Goal: Transaction & Acquisition: Purchase product/service

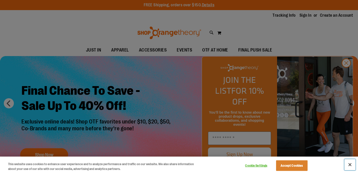
click at [350, 165] on button "Close" at bounding box center [349, 164] width 11 height 11
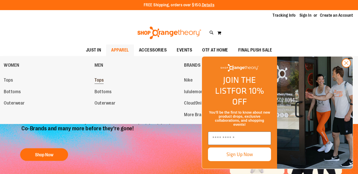
click at [100, 82] on span "Tops" at bounding box center [98, 80] width 9 height 6
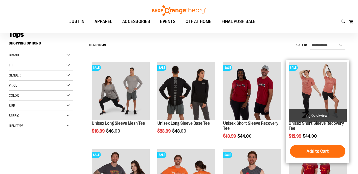
scroll to position [41, 0]
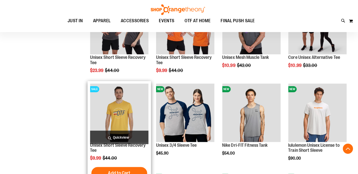
scroll to position [192, 0]
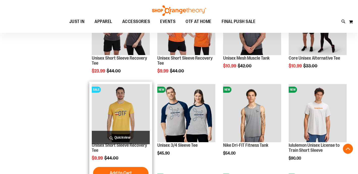
click at [139, 114] on img "product" at bounding box center [121, 113] width 58 height 58
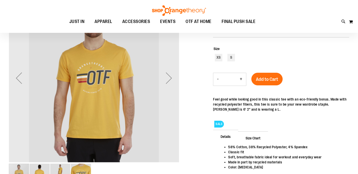
scroll to position [20, 0]
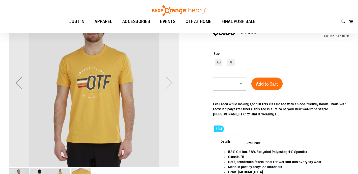
click at [178, 82] on div "Next" at bounding box center [169, 83] width 20 height 20
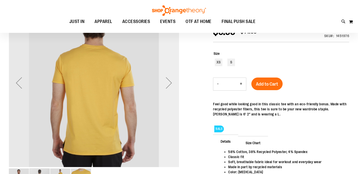
click at [175, 82] on div "Next" at bounding box center [169, 83] width 20 height 20
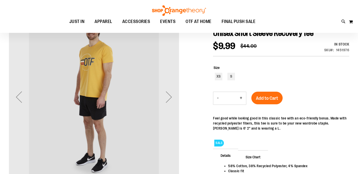
scroll to position [0, 0]
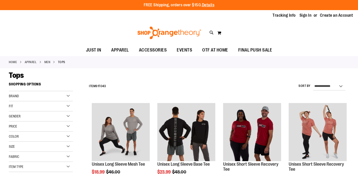
scroll to position [198, 0]
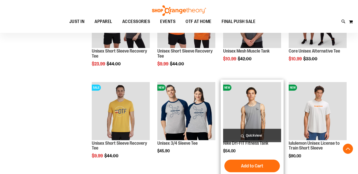
scroll to position [205, 0]
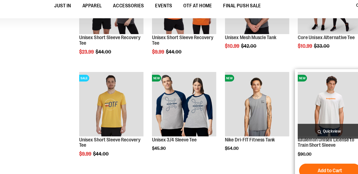
click at [302, 115] on img "product" at bounding box center [317, 110] width 58 height 58
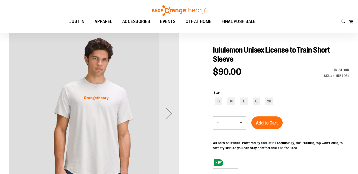
scroll to position [48, 0]
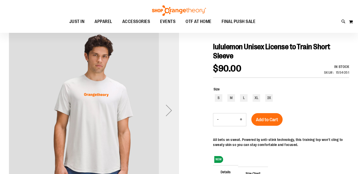
click at [169, 111] on div "Next" at bounding box center [169, 110] width 20 height 20
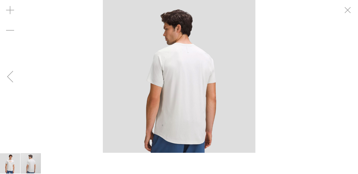
scroll to position [48, 0]
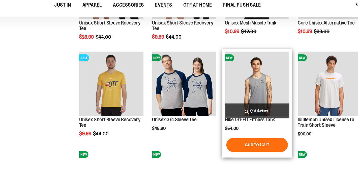
scroll to position [158, 0]
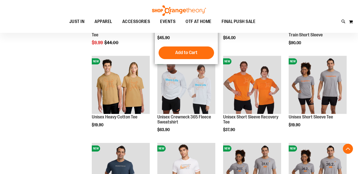
scroll to position [253, 0]
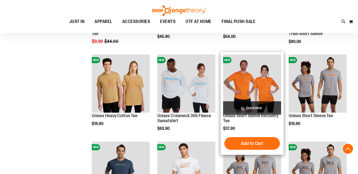
click at [254, 91] on img "product" at bounding box center [252, 83] width 58 height 58
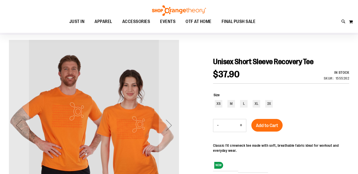
scroll to position [39, 0]
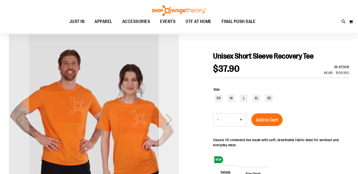
click at [170, 125] on div "Next" at bounding box center [169, 119] width 20 height 20
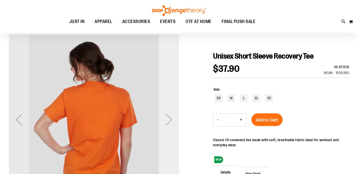
click at [170, 125] on div "Next" at bounding box center [169, 119] width 20 height 20
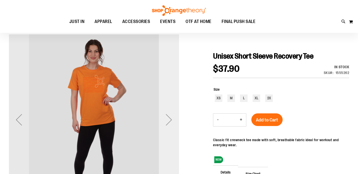
click at [170, 125] on div "Next" at bounding box center [169, 119] width 20 height 20
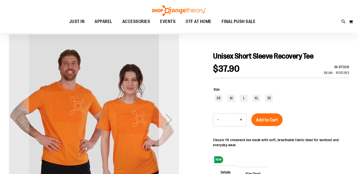
click at [170, 125] on div "Next" at bounding box center [169, 119] width 20 height 20
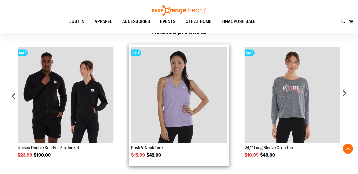
scroll to position [254, 0]
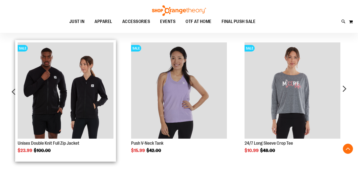
click at [56, 98] on img "Product Page Link" at bounding box center [66, 90] width 96 height 96
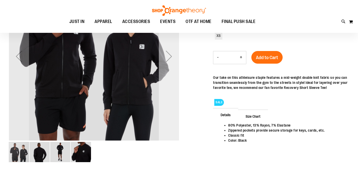
scroll to position [38, 0]
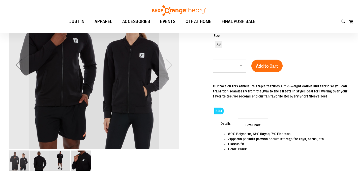
click at [168, 73] on div "Next" at bounding box center [169, 65] width 20 height 20
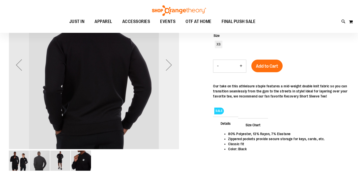
click at [168, 73] on div "Next" at bounding box center [169, 65] width 20 height 20
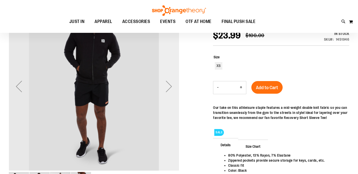
scroll to position [0, 0]
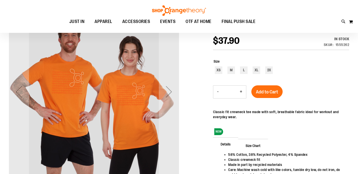
scroll to position [11, 0]
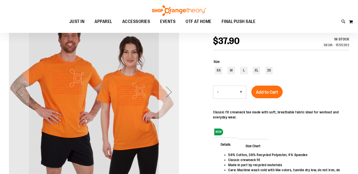
click at [173, 91] on div "Next" at bounding box center [169, 92] width 20 height 20
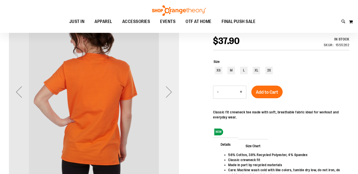
click at [173, 91] on div "Next" at bounding box center [169, 92] width 20 height 20
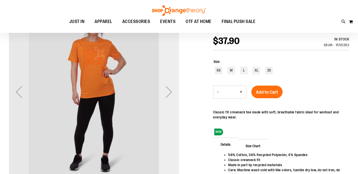
click at [173, 91] on div "Next" at bounding box center [169, 92] width 20 height 20
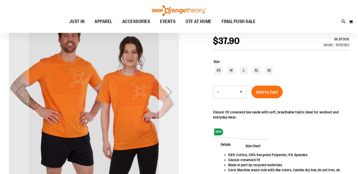
click at [173, 91] on div "Next" at bounding box center [169, 92] width 20 height 20
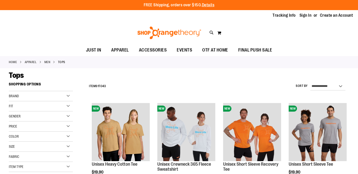
scroll to position [238, 0]
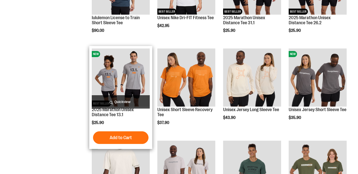
click at [131, 81] on img "product" at bounding box center [121, 77] width 58 height 58
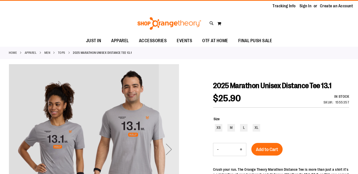
scroll to position [13, 0]
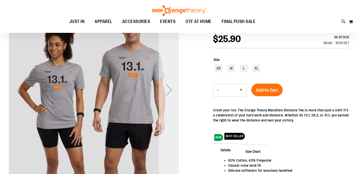
click at [165, 92] on div "Next" at bounding box center [169, 90] width 20 height 20
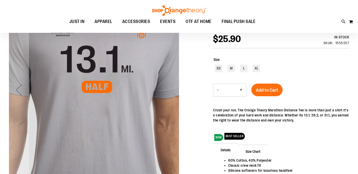
click at [165, 92] on img "carousel" at bounding box center [94, 89] width 170 height 170
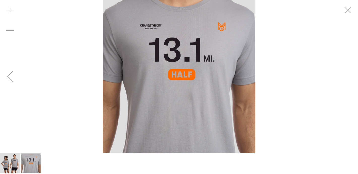
click at [13, 164] on img "image 1 of 2" at bounding box center [10, 163] width 20 height 20
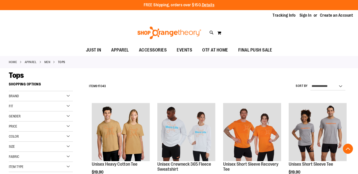
scroll to position [238, 0]
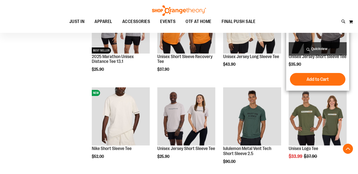
scroll to position [298, 0]
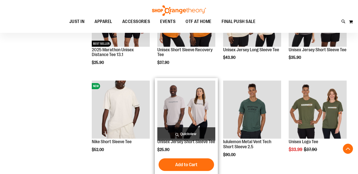
click at [197, 104] on img "product" at bounding box center [186, 109] width 58 height 58
click at [193, 111] on img "product" at bounding box center [186, 109] width 58 height 58
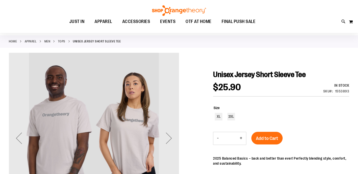
scroll to position [26, 0]
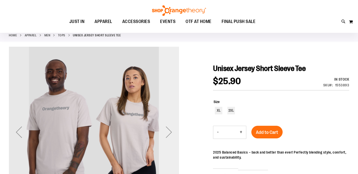
click at [172, 133] on div "Next" at bounding box center [169, 132] width 20 height 20
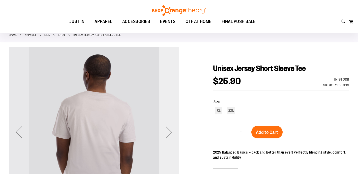
click at [172, 133] on div "Next" at bounding box center [169, 132] width 20 height 20
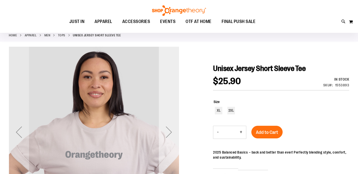
scroll to position [88, 0]
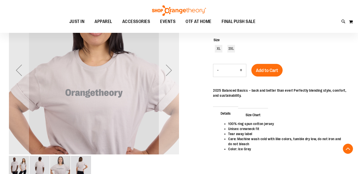
click at [172, 75] on div "Next" at bounding box center [169, 70] width 20 height 20
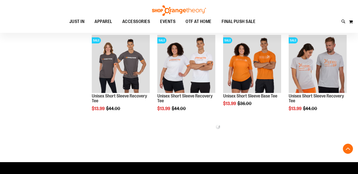
scroll to position [249, 0]
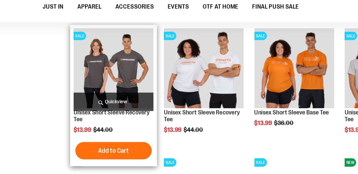
click at [140, 60] on img "product" at bounding box center [121, 66] width 58 height 58
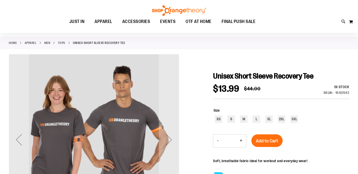
scroll to position [19, 0]
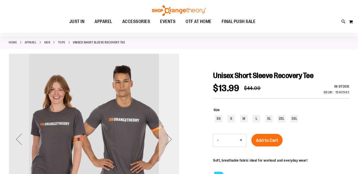
click at [170, 135] on div "Next" at bounding box center [169, 139] width 20 height 20
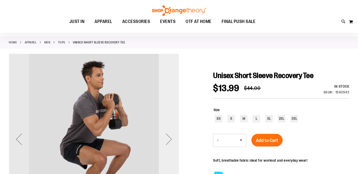
click at [170, 135] on div "Next" at bounding box center [169, 139] width 20 height 20
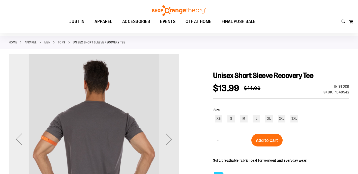
click at [14, 134] on div "Previous" at bounding box center [19, 139] width 20 height 20
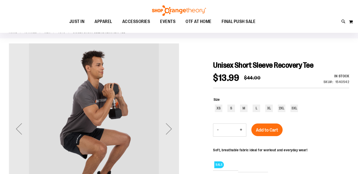
scroll to position [36, 0]
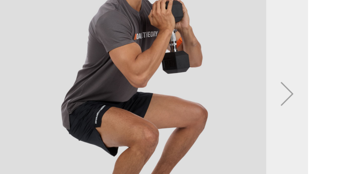
click at [168, 123] on div "Next" at bounding box center [169, 122] width 20 height 20
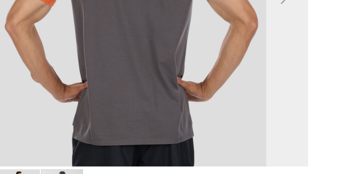
scroll to position [72, 0]
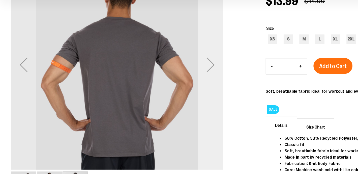
click at [173, 90] on div "Next" at bounding box center [169, 86] width 20 height 20
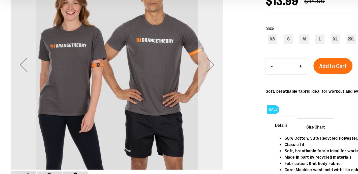
click at [173, 90] on div "Next" at bounding box center [169, 86] width 20 height 20
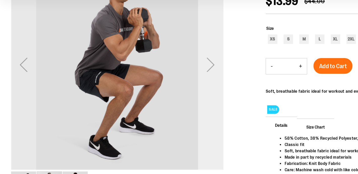
click at [173, 90] on div "Next" at bounding box center [169, 86] width 20 height 20
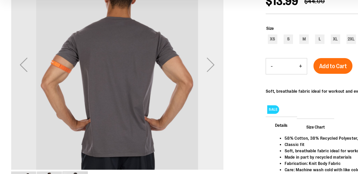
click at [173, 90] on div "Next" at bounding box center [169, 86] width 20 height 20
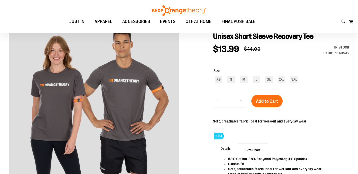
scroll to position [54, 0]
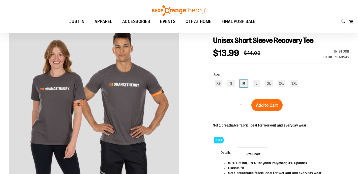
click at [242, 86] on div "M" at bounding box center [244, 84] width 8 height 8
type input "***"
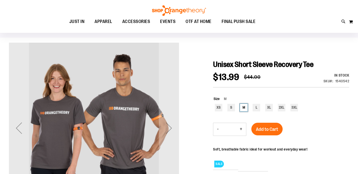
scroll to position [44, 0]
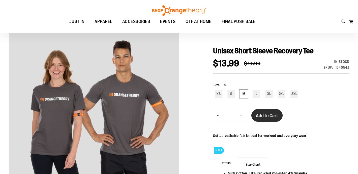
click at [276, 117] on span "Add to Cart" at bounding box center [267, 116] width 22 height 6
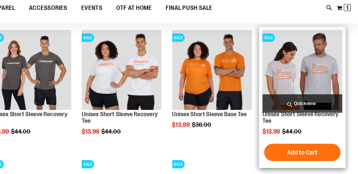
scroll to position [193, 0]
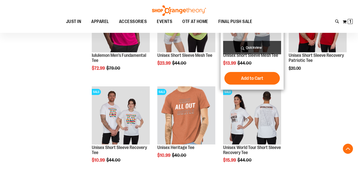
scroll to position [352, 0]
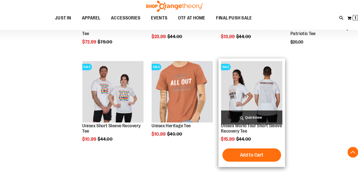
click at [272, 96] on img "product" at bounding box center [252, 91] width 58 height 58
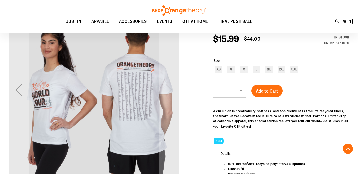
scroll to position [77, 0]
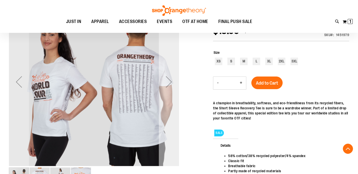
click at [169, 81] on div "Next" at bounding box center [169, 82] width 20 height 20
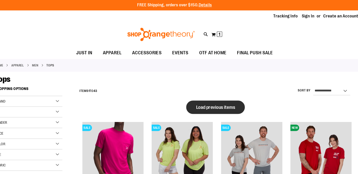
click at [235, 101] on span "Load previous items" at bounding box center [217, 101] width 37 height 5
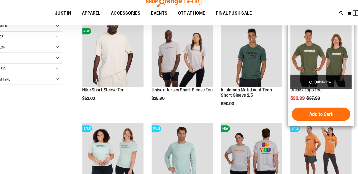
scroll to position [26, 0]
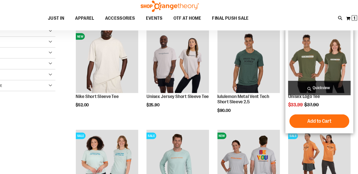
click at [322, 69] on img "product" at bounding box center [317, 62] width 58 height 58
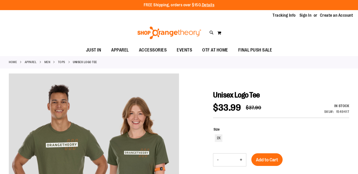
click at [312, 56] on div "Home APPAREL MEN Tops Unisex Logo Tee" at bounding box center [179, 62] width 358 height 12
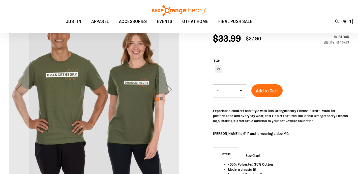
scroll to position [66, 0]
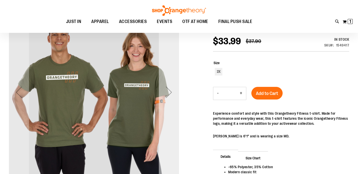
click at [169, 93] on div "Next" at bounding box center [169, 92] width 20 height 20
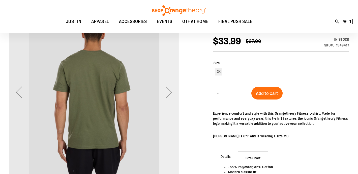
click at [169, 93] on div "Next" at bounding box center [169, 92] width 20 height 20
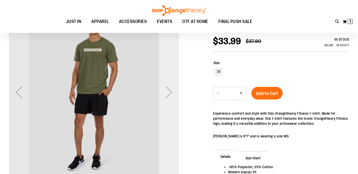
click at [169, 93] on div "Next" at bounding box center [169, 92] width 20 height 20
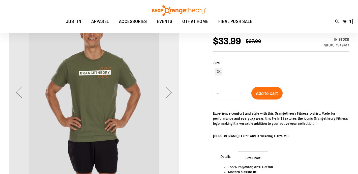
click at [169, 93] on div "Next" at bounding box center [169, 92] width 20 height 20
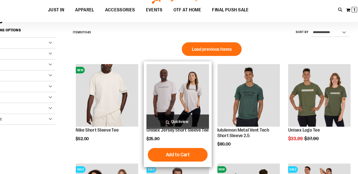
scroll to position [52, 0]
